Goal: Task Accomplishment & Management: Manage account settings

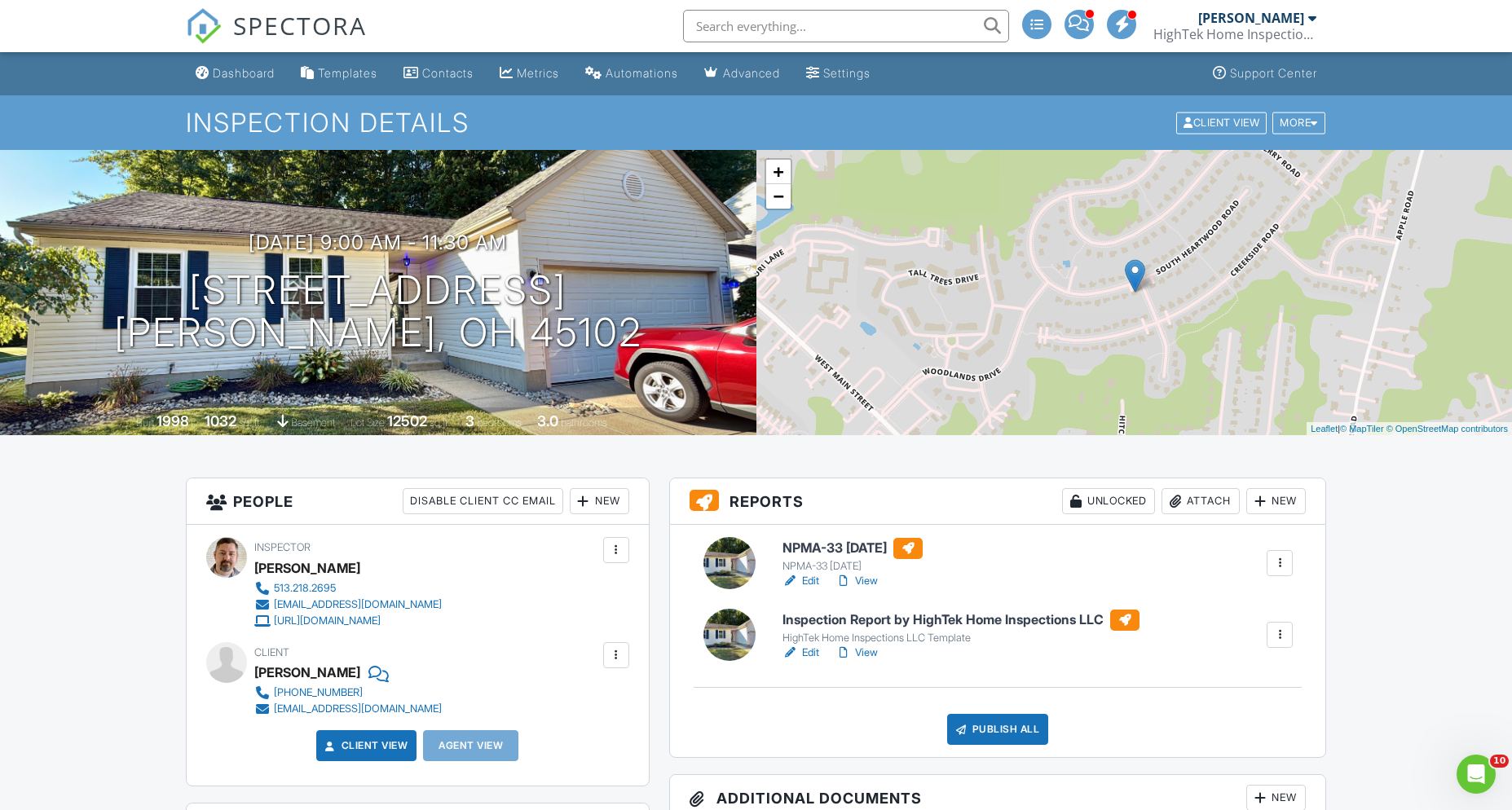
click at [874, 655] on link "View" at bounding box center [857, 653] width 43 height 16
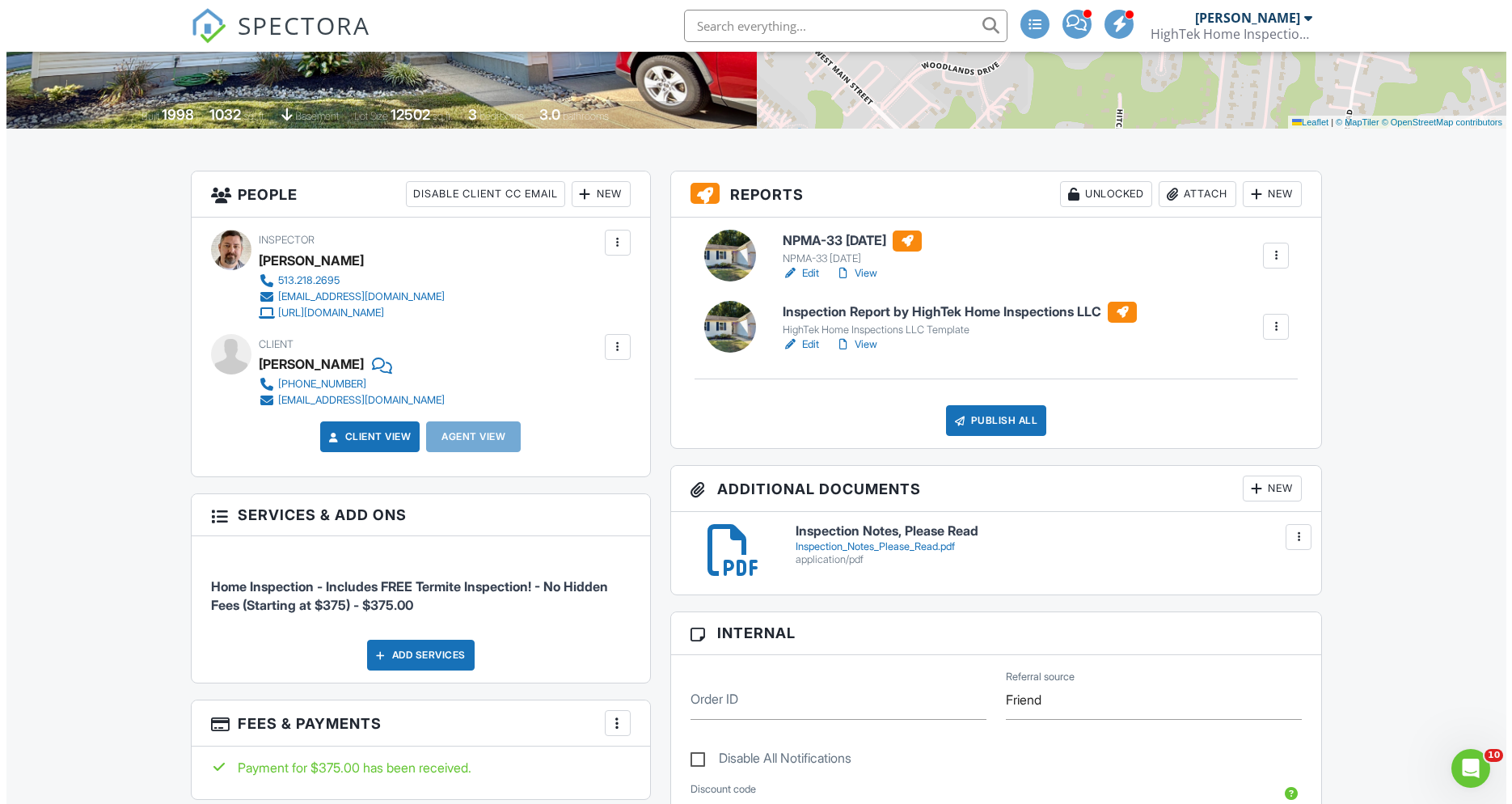
scroll to position [311, 0]
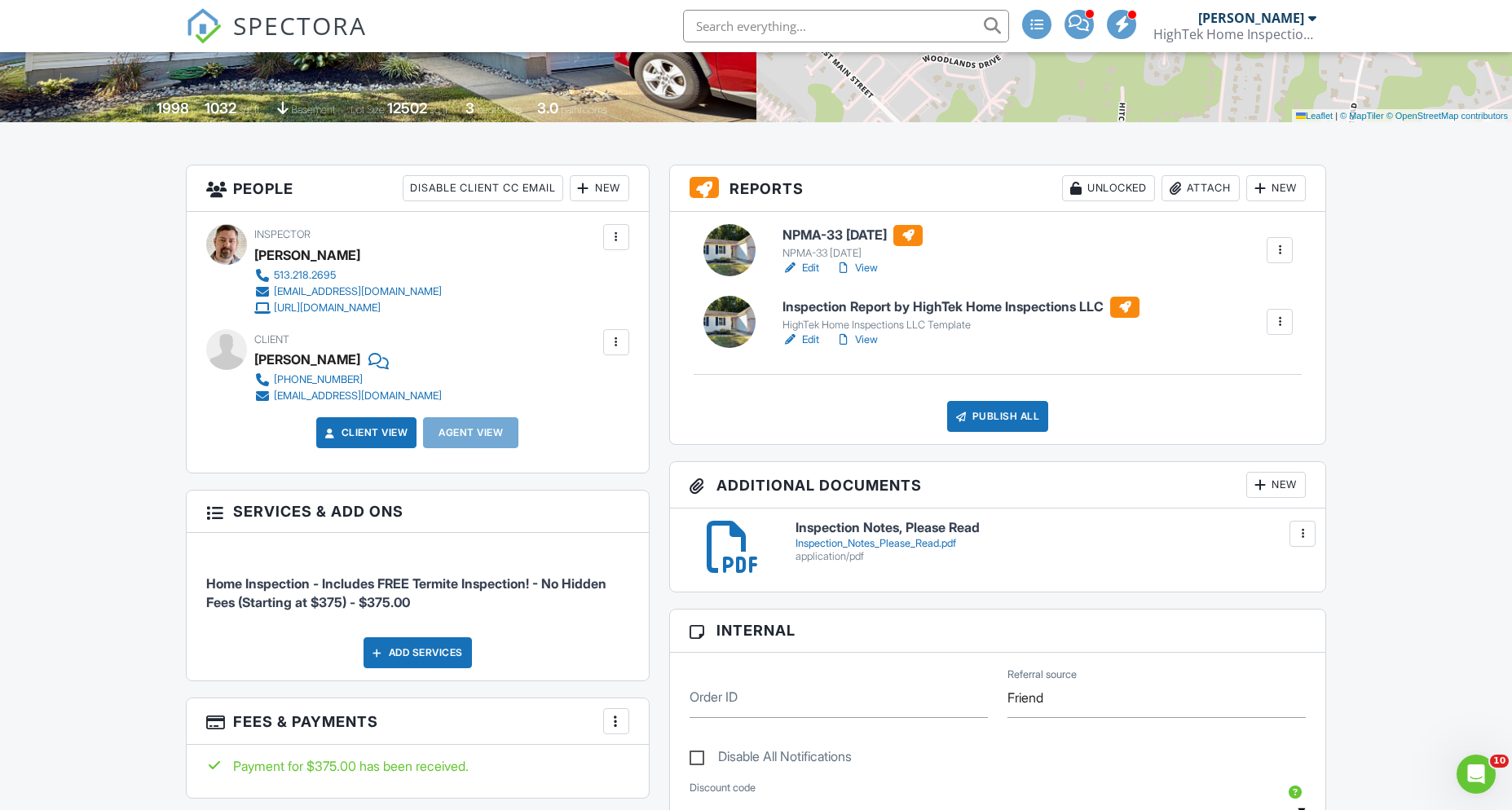
click at [585, 185] on div at bounding box center [583, 188] width 16 height 16
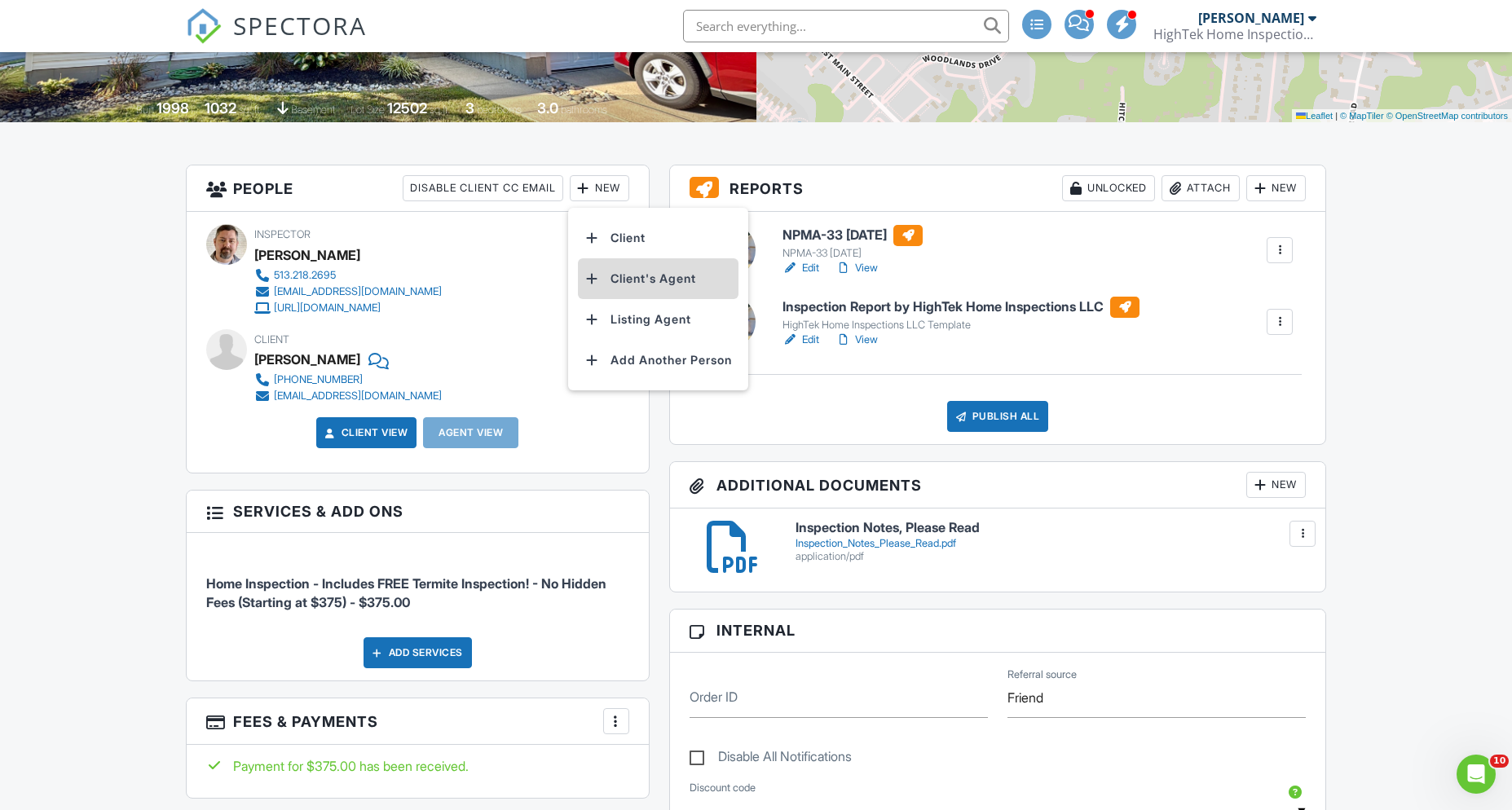
click at [651, 274] on li "Client's Agent" at bounding box center [658, 278] width 160 height 41
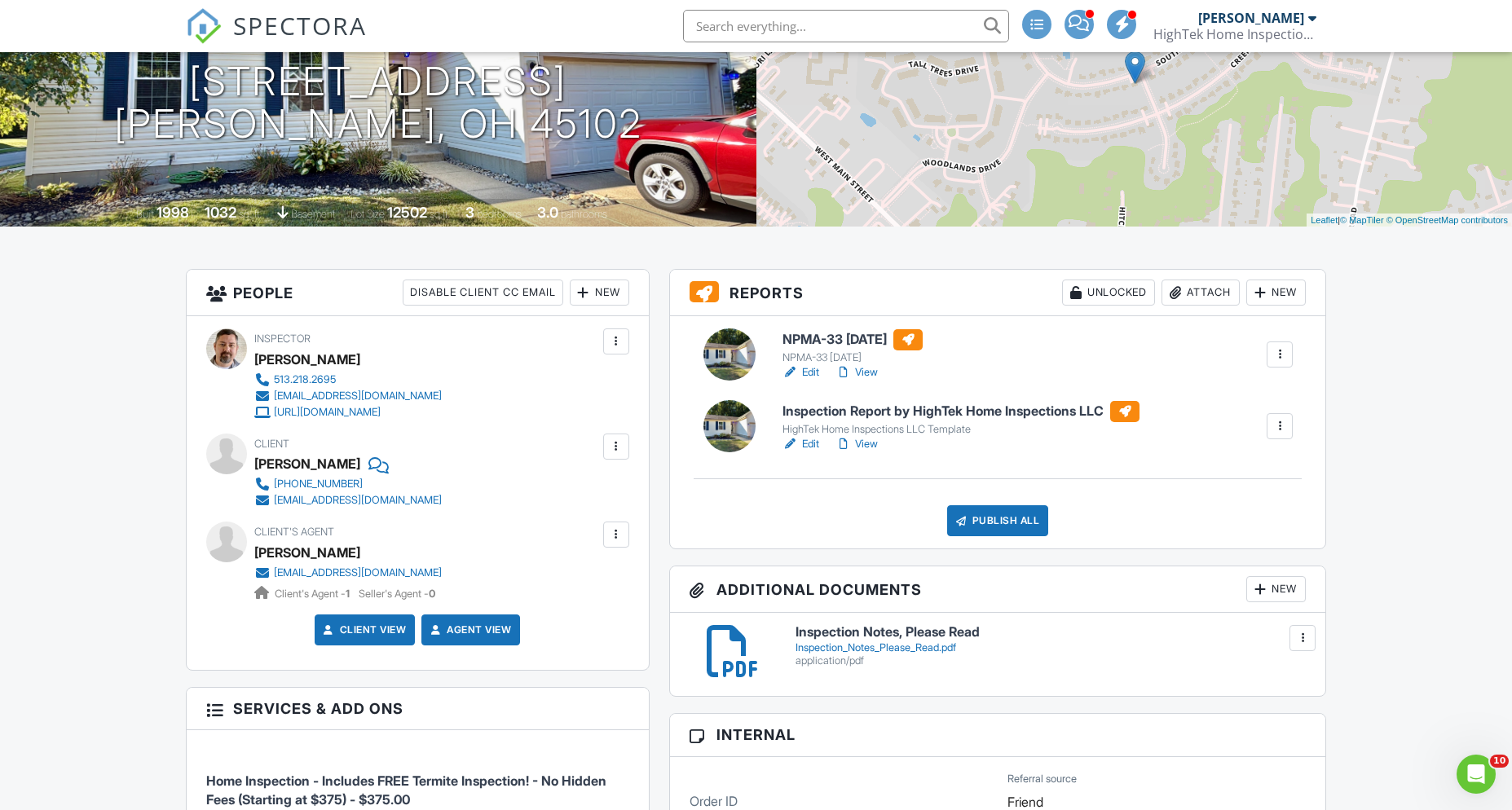
click at [307, 574] on div "[EMAIL_ADDRESS][DOMAIN_NAME]" at bounding box center [358, 573] width 168 height 13
click at [617, 535] on div at bounding box center [616, 534] width 16 height 16
click at [512, 581] on li "Edit" at bounding box center [528, 584] width 181 height 41
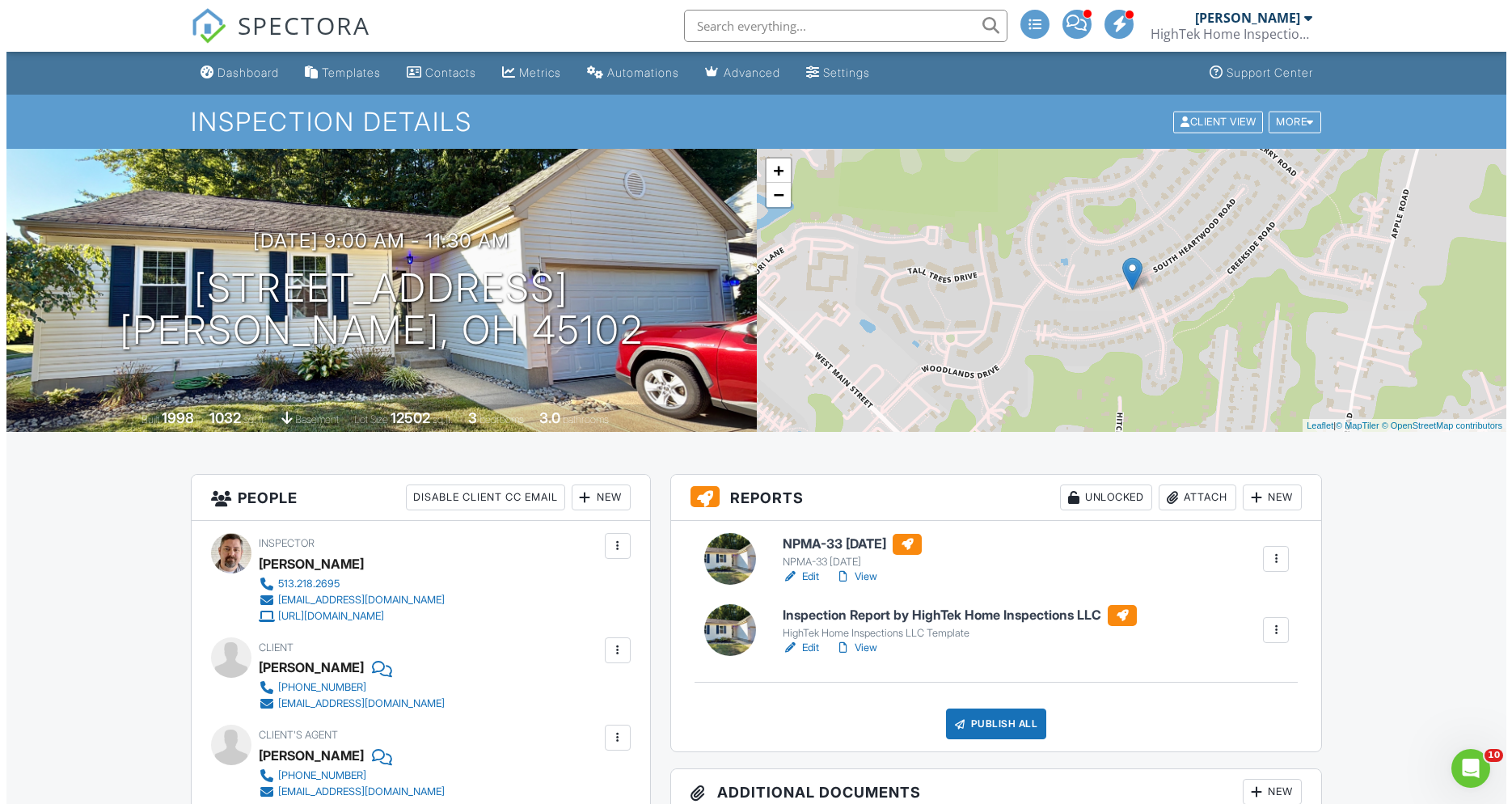
scroll to position [130, 0]
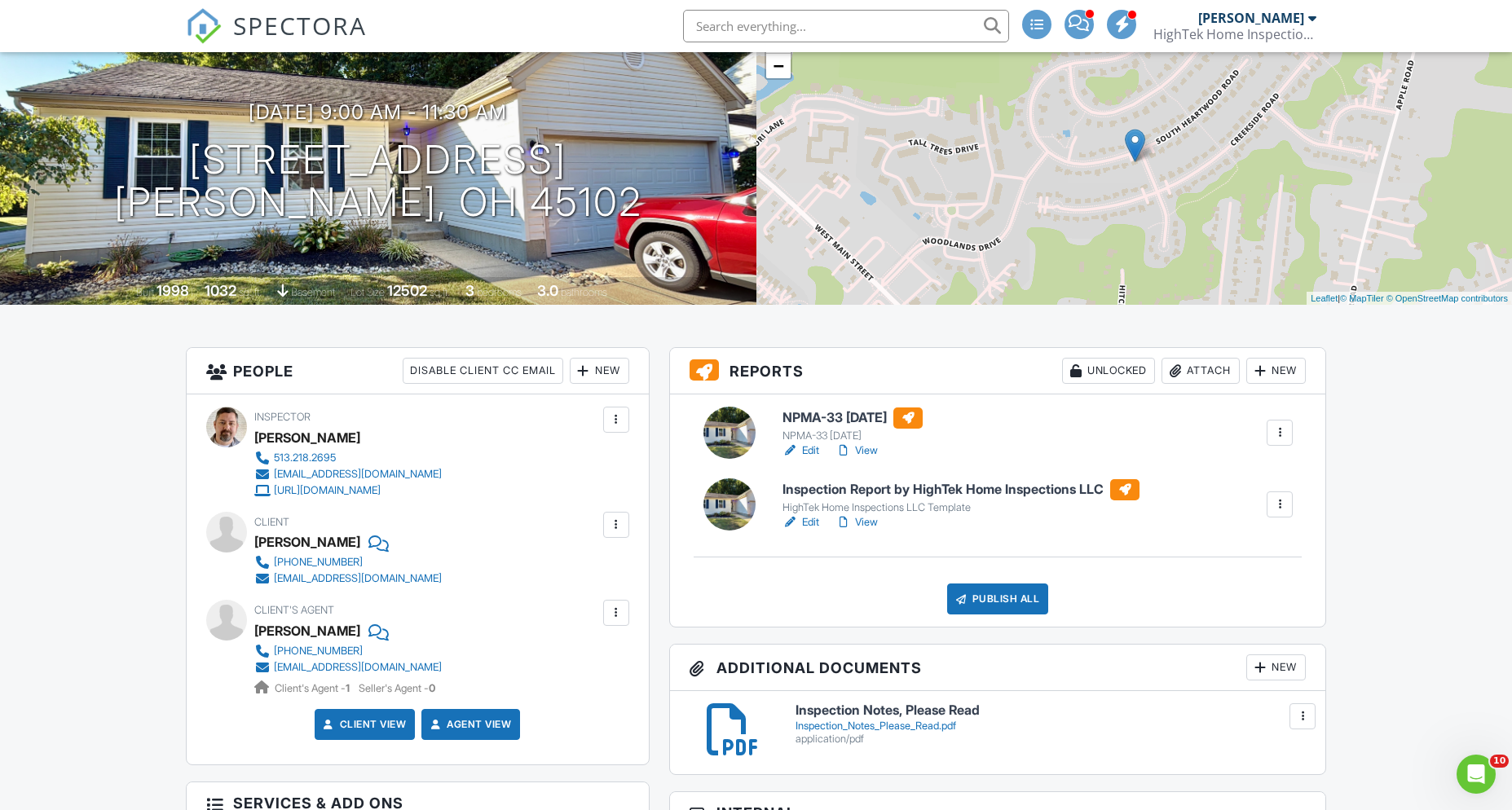
click at [972, 606] on div "Publish All" at bounding box center [998, 598] width 102 height 31
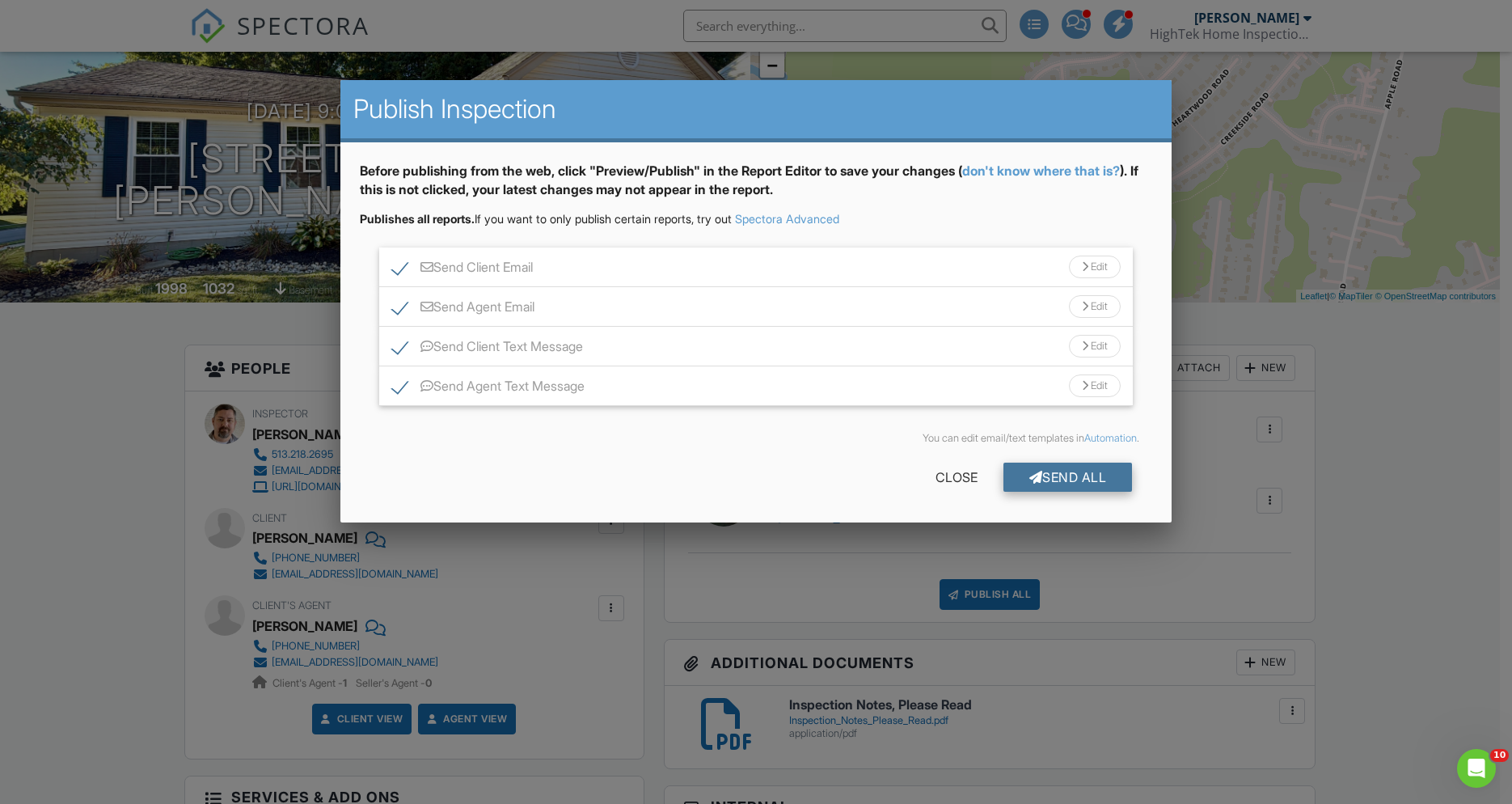
click at [1112, 472] on div "Send All" at bounding box center [1068, 477] width 130 height 29
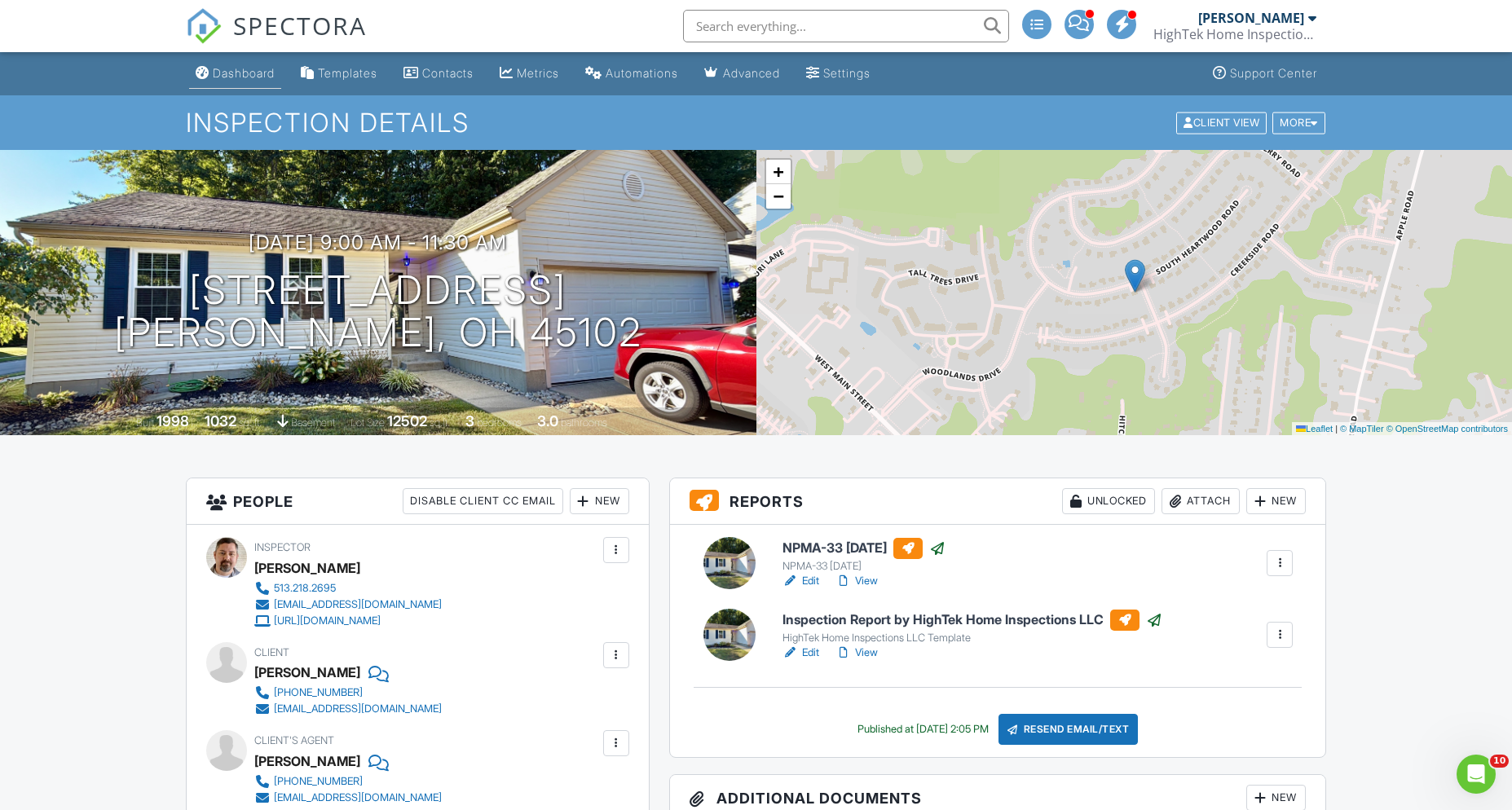
click at [258, 75] on div "Dashboard" at bounding box center [244, 73] width 62 height 14
click at [244, 76] on div at bounding box center [756, 405] width 1512 height 810
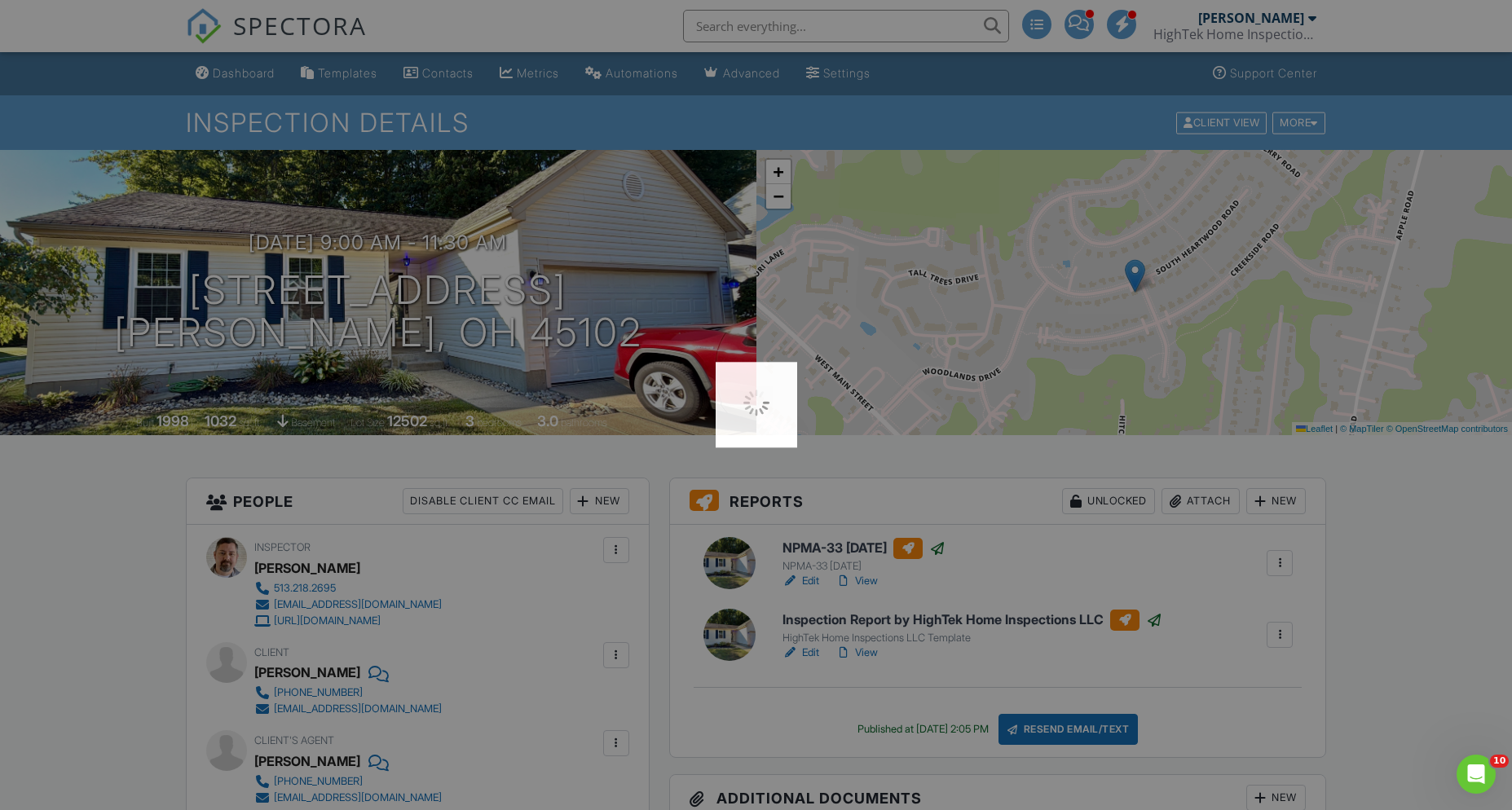
scroll to position [209, 0]
